Goal: Find specific page/section: Find specific page/section

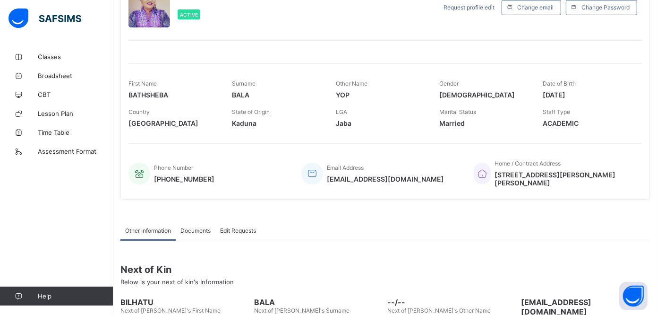
scroll to position [88, 0]
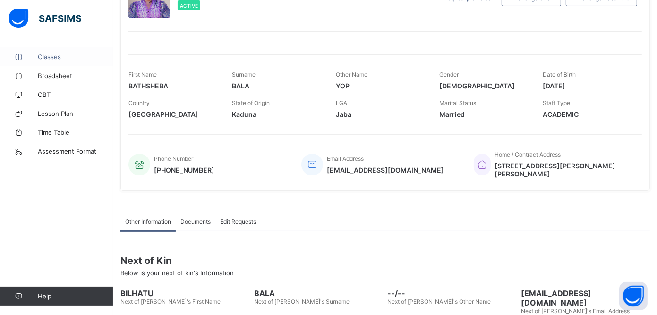
click at [54, 58] on span "Classes" at bounding box center [76, 57] width 76 height 8
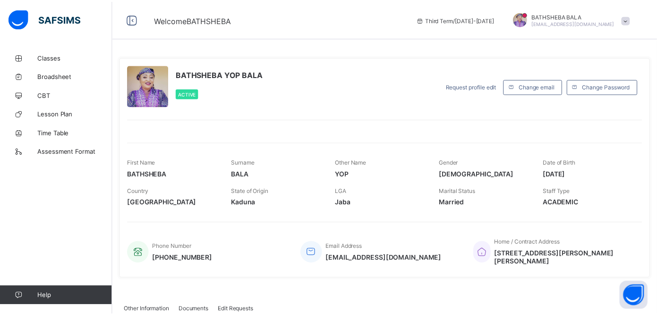
scroll to position [88, 0]
